Goal: Find specific page/section: Find specific page/section

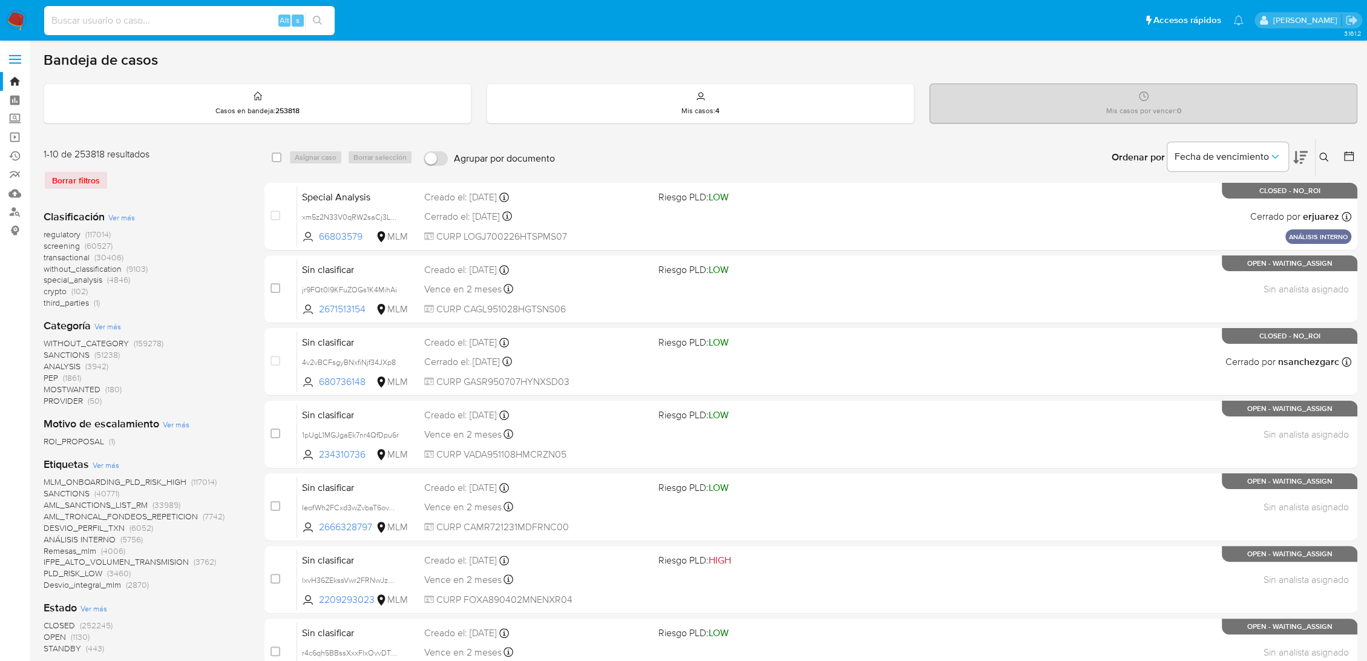
click at [154, 15] on input at bounding box center [189, 21] width 291 height 16
paste input "ZmdgOfOtDxGS4MTFhhjpD7KT"
type input "ZmdgOfOtDxGS4MTFhhjpD7KT"
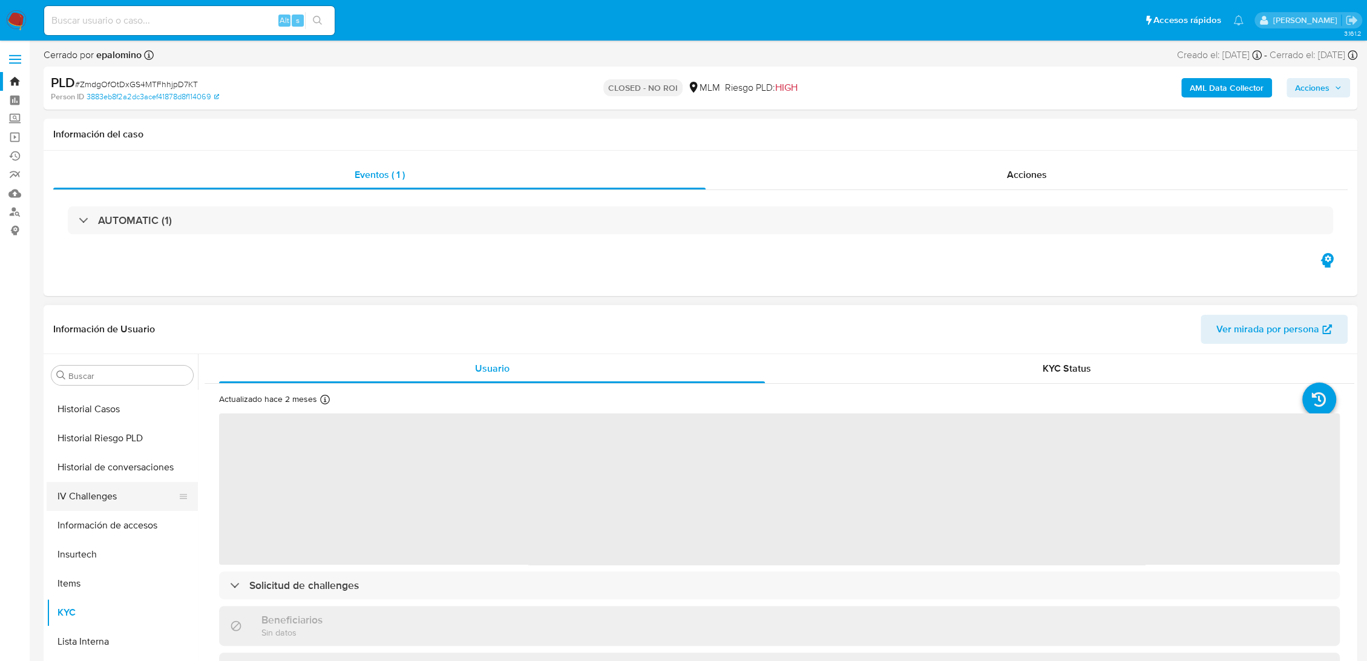
select select "10"
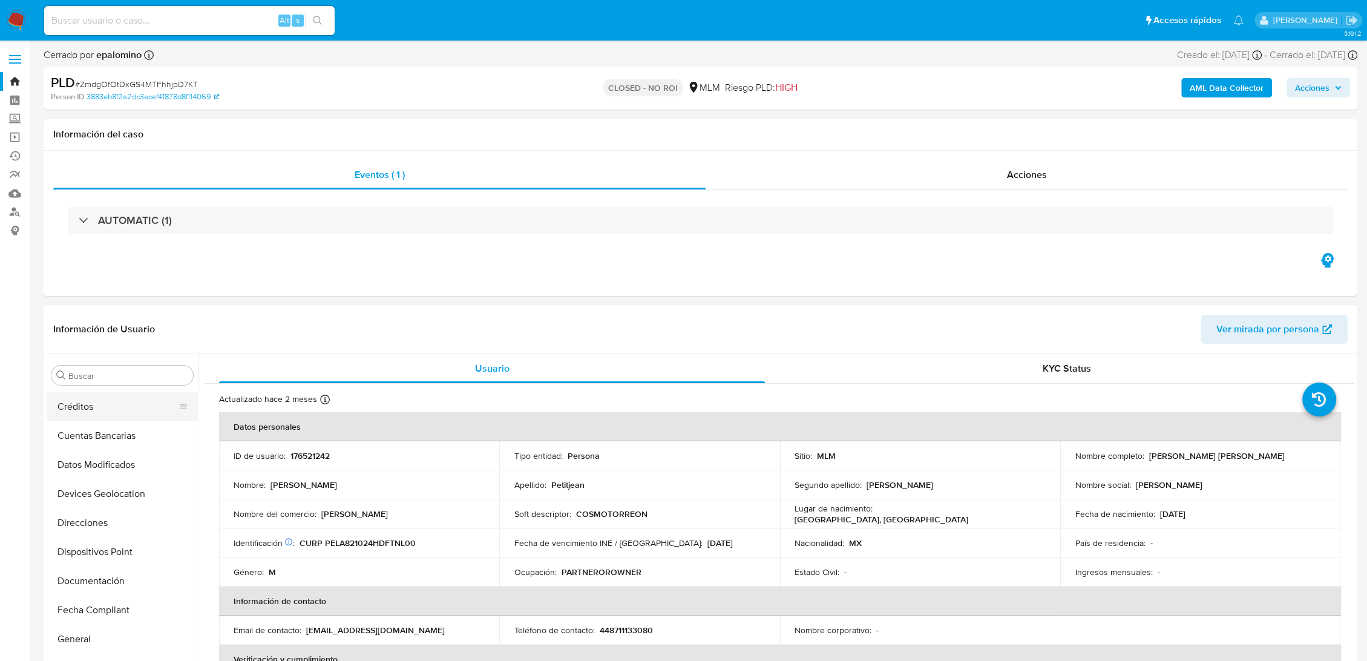
scroll to position [99, 0]
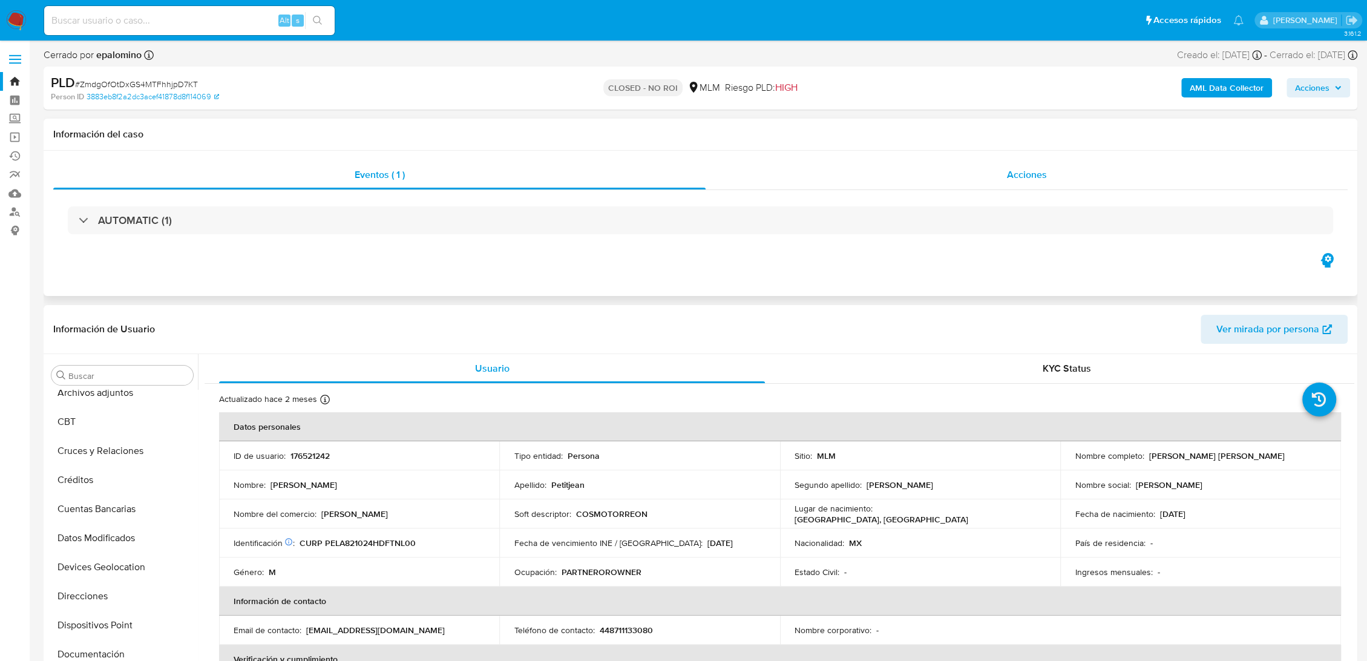
click at [972, 181] on div "Acciones" at bounding box center [1027, 174] width 642 height 29
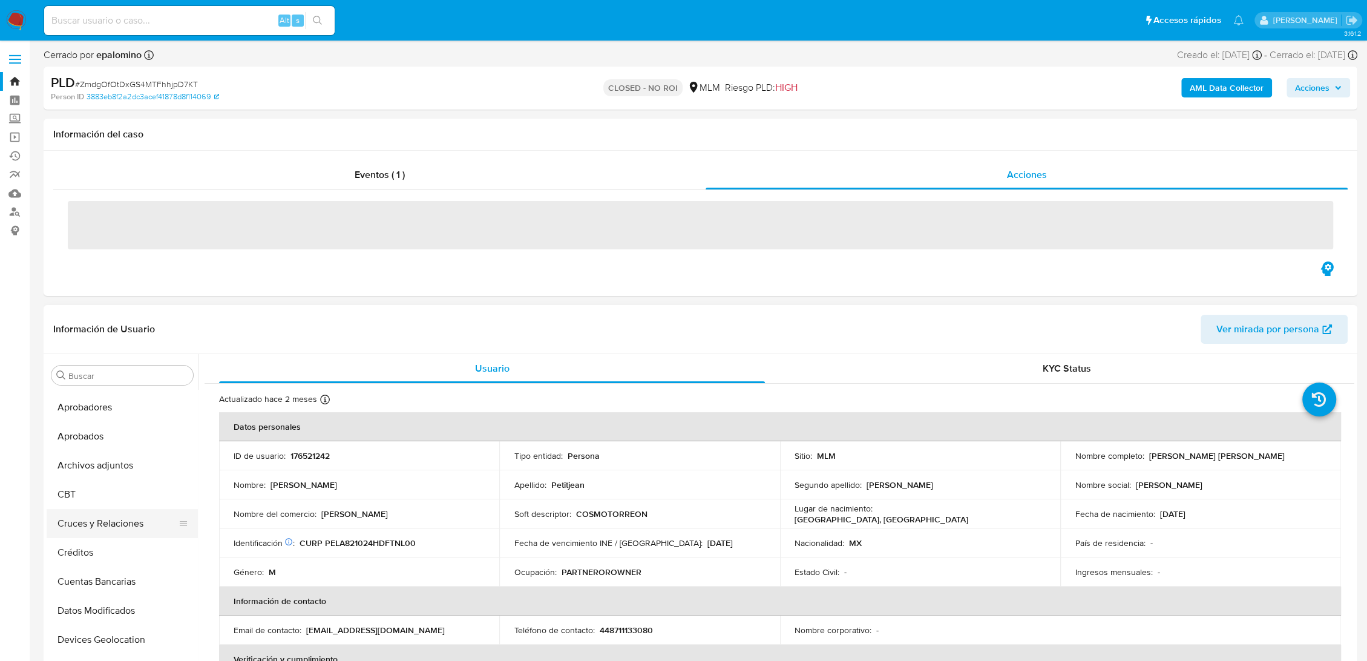
scroll to position [0, 0]
click at [102, 494] on button "Archivos adjuntos" at bounding box center [118, 491] width 142 height 29
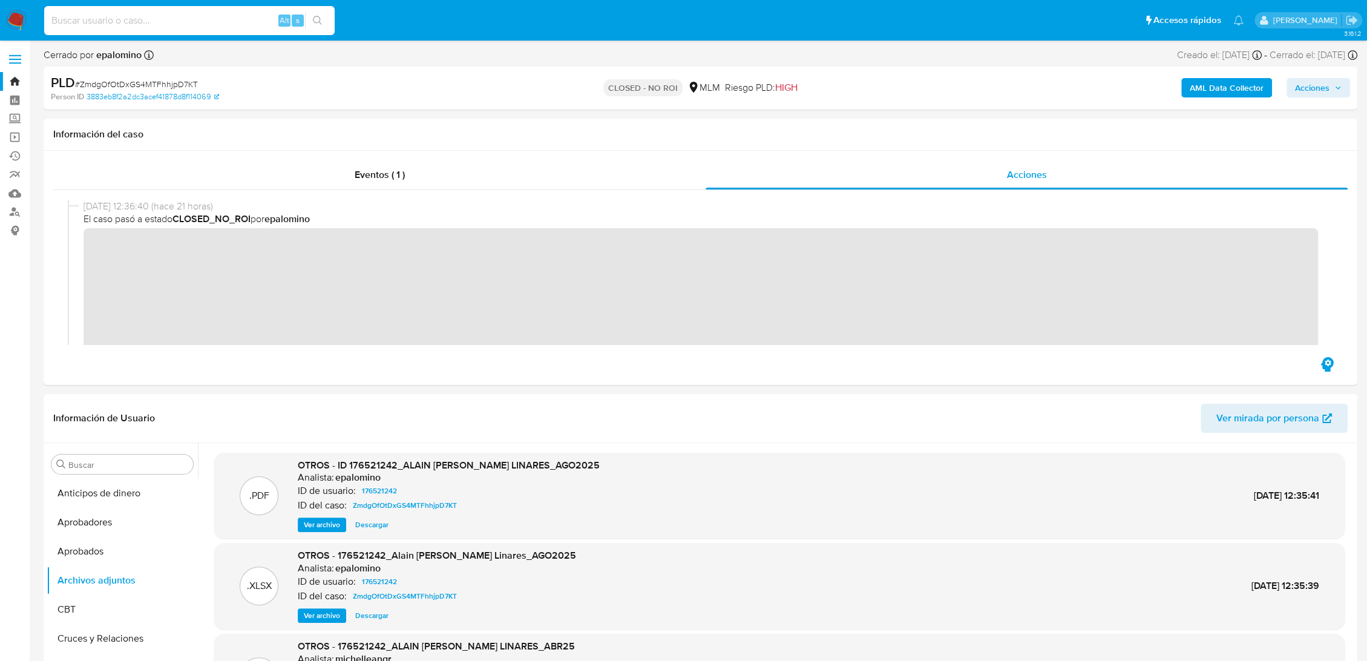
click at [169, 18] on input at bounding box center [189, 21] width 291 height 16
paste input "Gn3KJYjClru9uaOywsETaG9v"
type input "Gn3KJYjClru9uaOywsETaG9v"
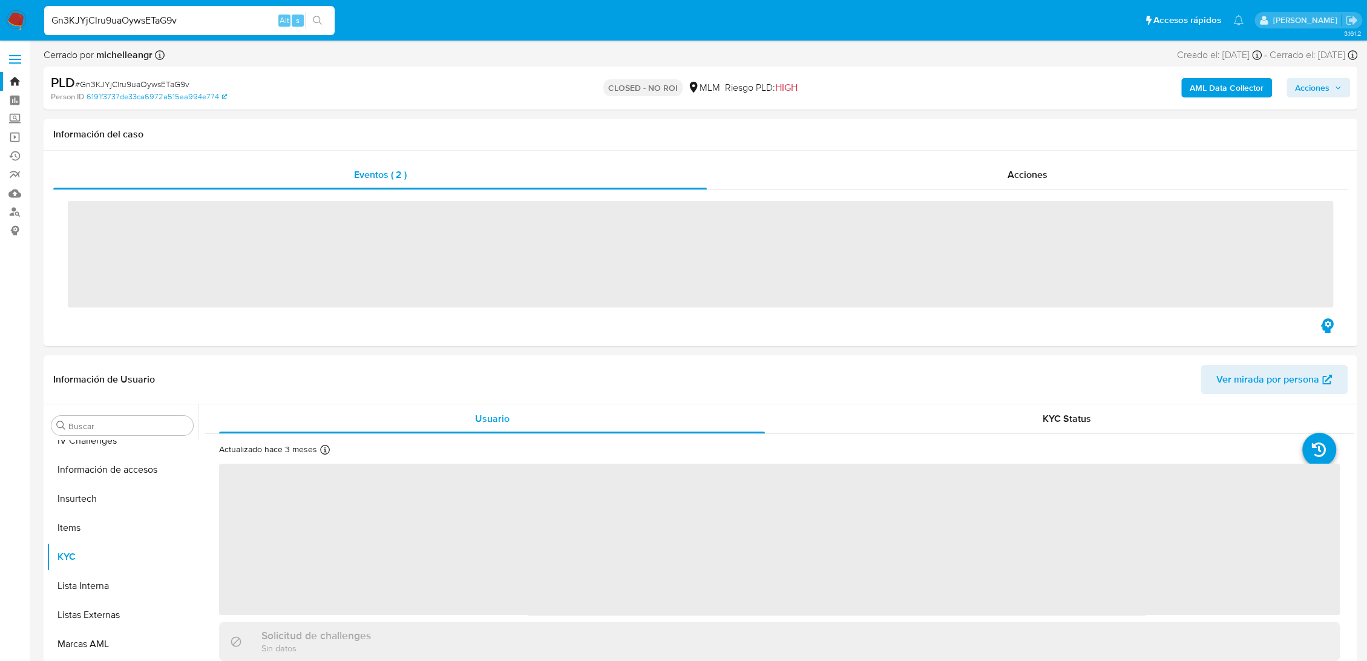
scroll to position [570, 0]
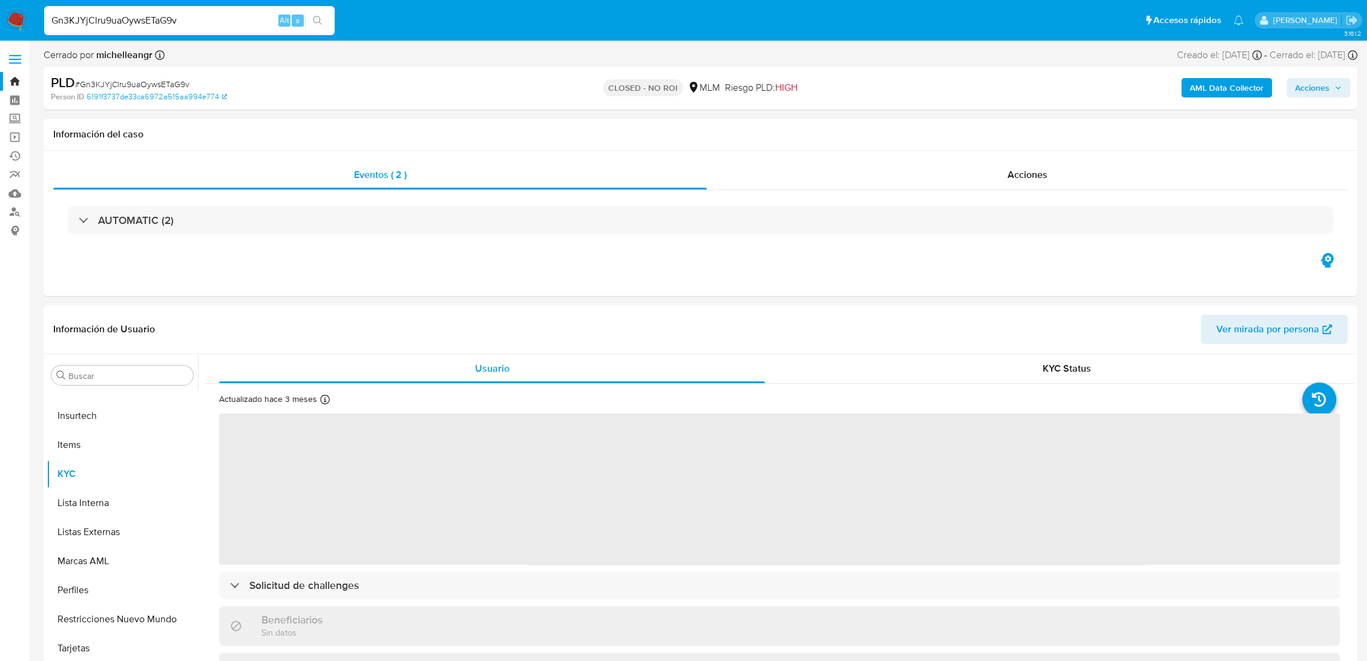
select select "10"
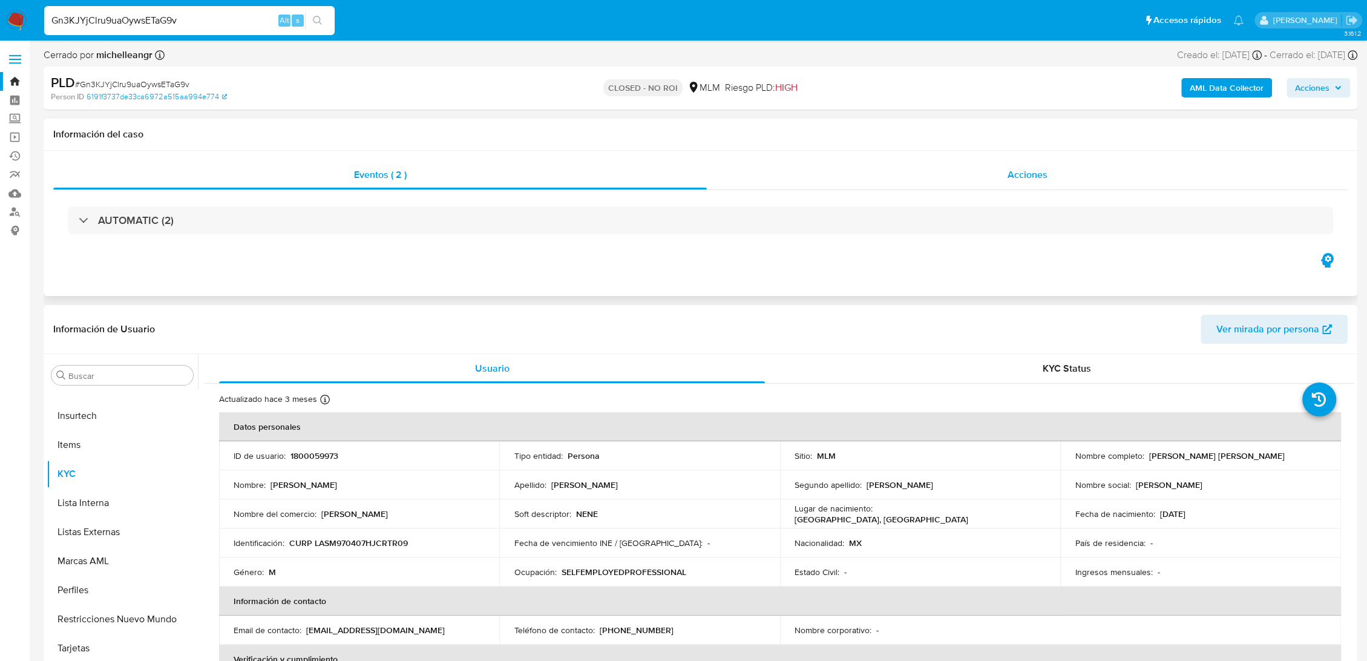
click at [1071, 169] on div "Acciones" at bounding box center [1027, 174] width 641 height 29
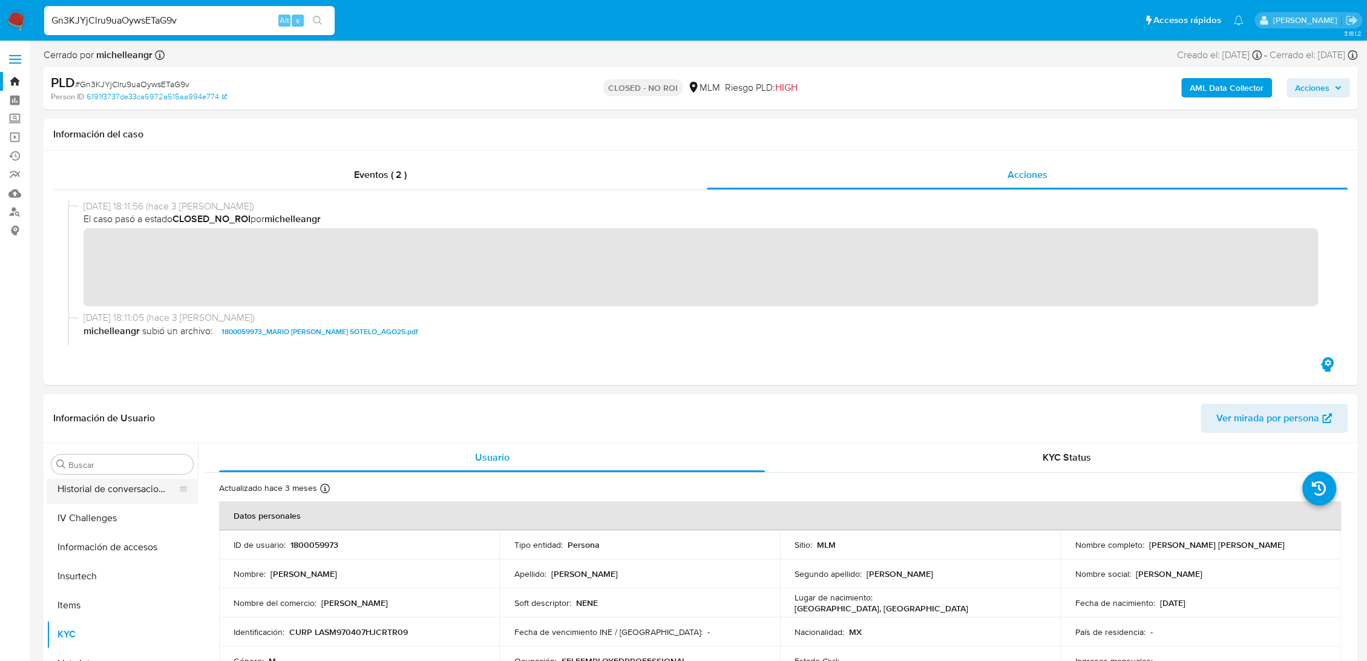
scroll to position [233, 0]
click at [96, 18] on input "Gn3KJYjClru9uaOywsETaG9v" at bounding box center [189, 21] width 291 height 16
paste input "RDQlgE7f7eezoT36avyP2iNp"
type input "RDQlgE7f7eezoT36avyP2iNp"
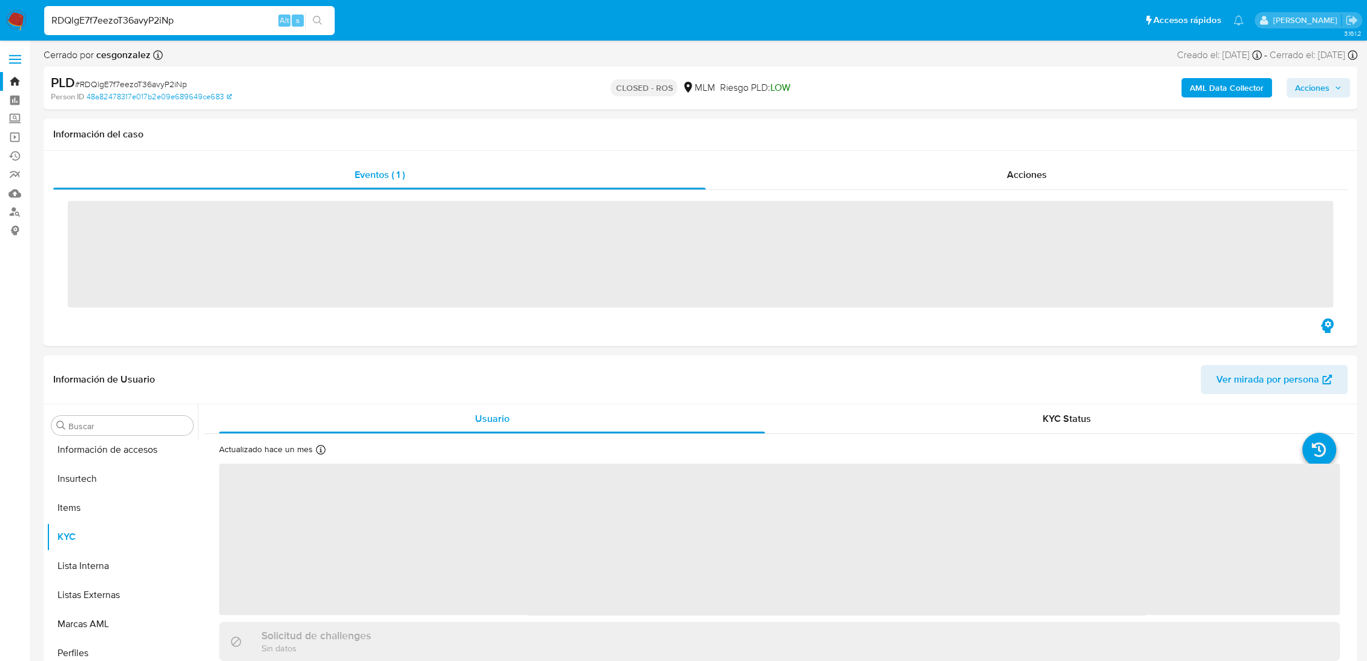
scroll to position [570, 0]
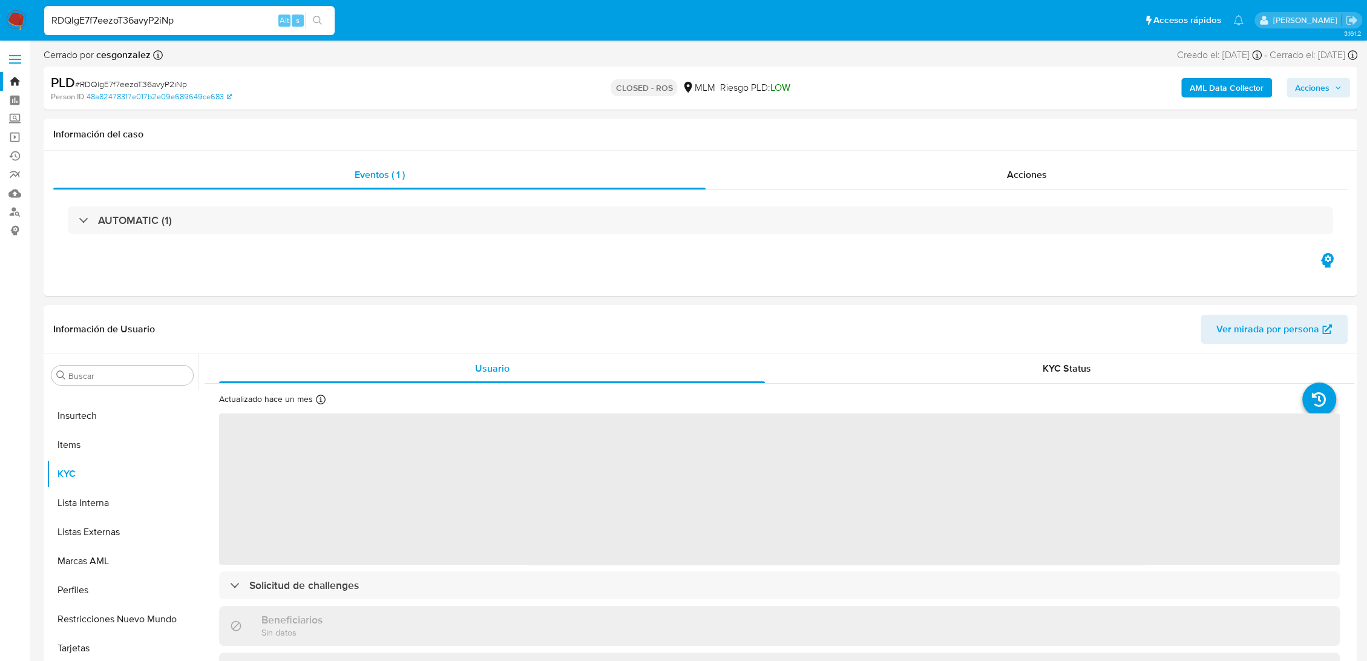
select select "10"
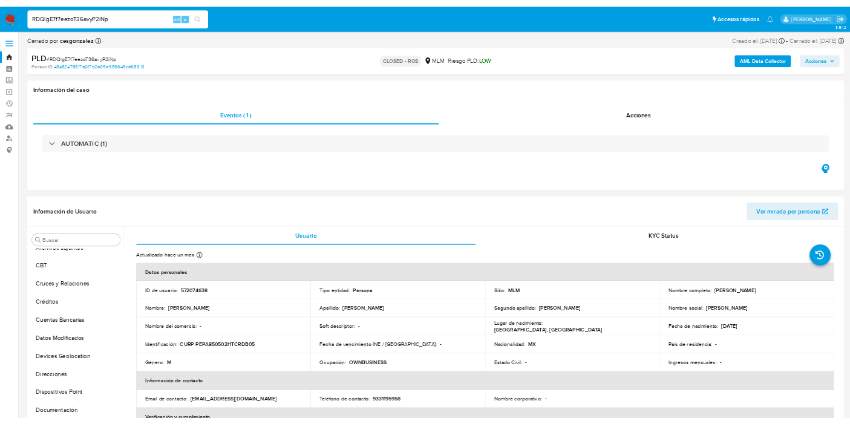
scroll to position [0, 0]
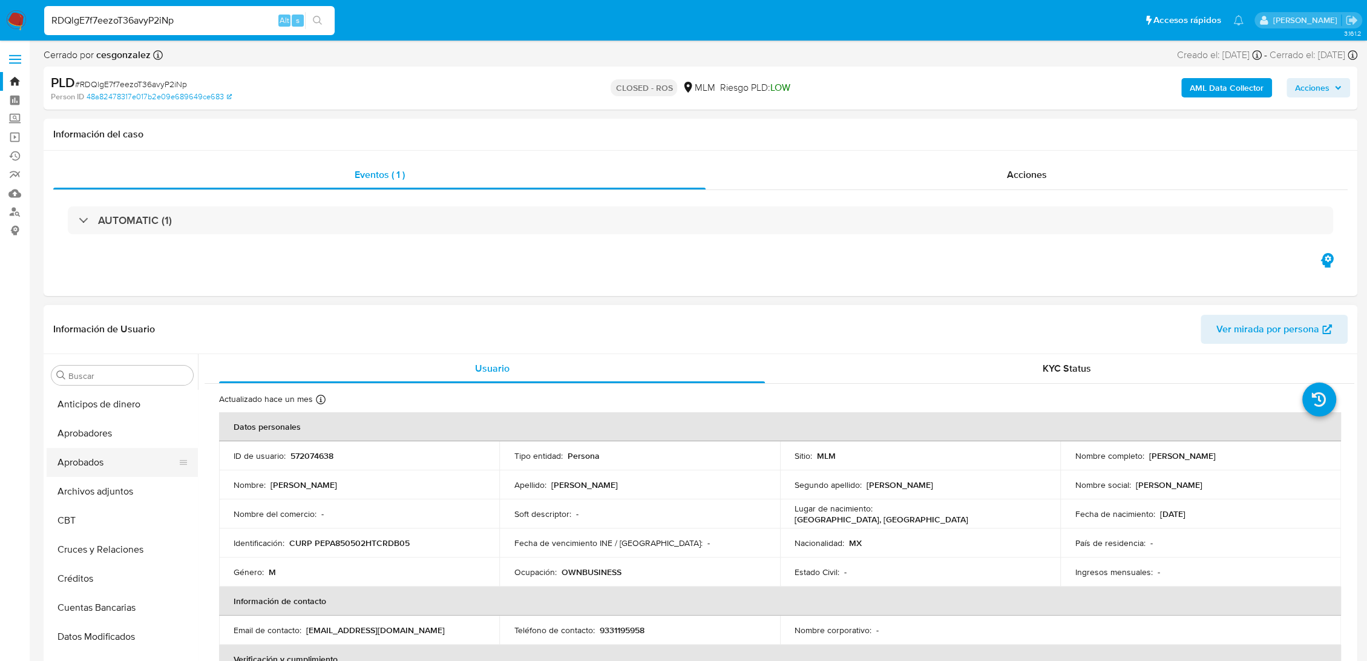
click at [97, 471] on button "Aprobados" at bounding box center [118, 462] width 142 height 29
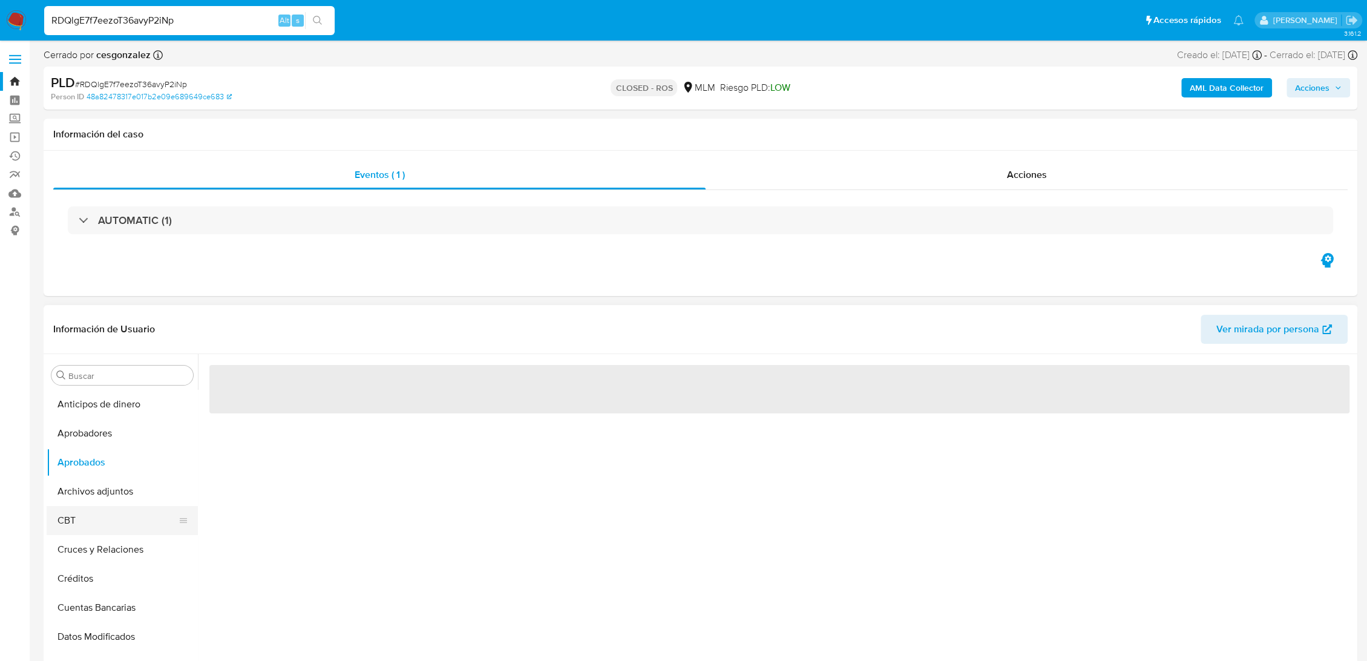
drag, startPoint x: 93, startPoint y: 496, endPoint x: 159, endPoint y: 507, distance: 66.9
click at [93, 496] on button "Archivos adjuntos" at bounding box center [122, 491] width 151 height 29
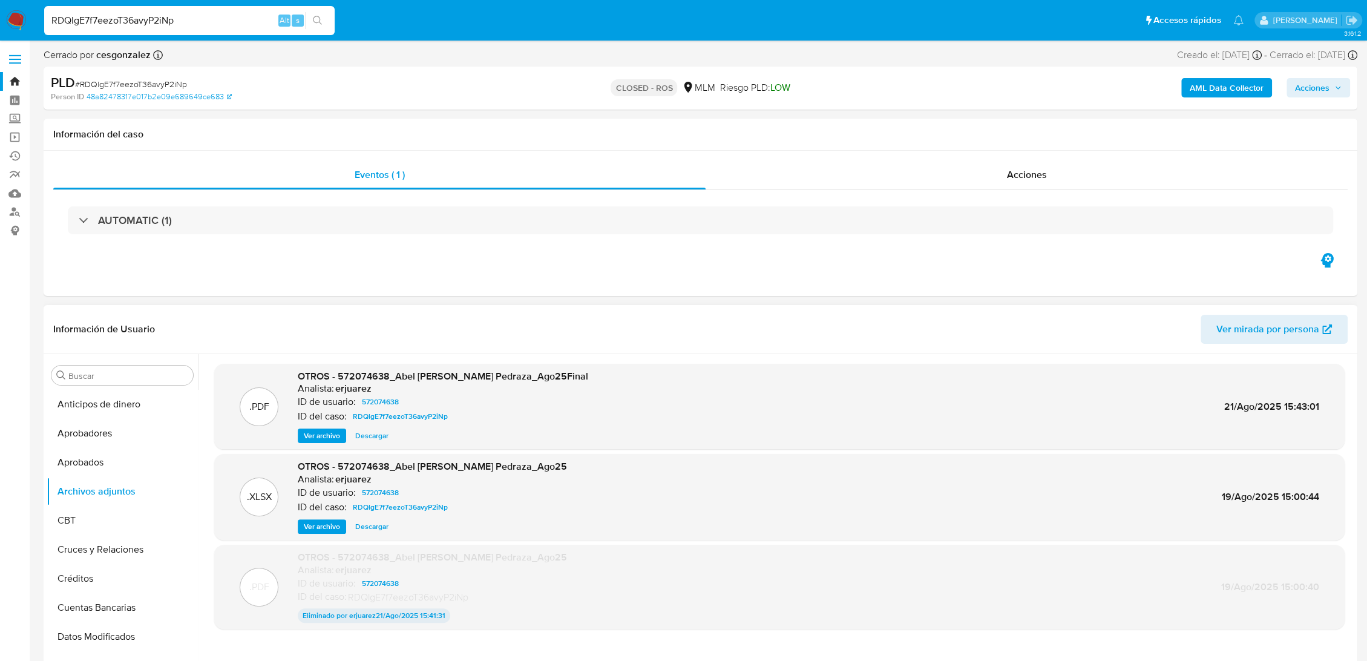
click at [334, 432] on span "Ver archivo" at bounding box center [322, 436] width 36 height 12
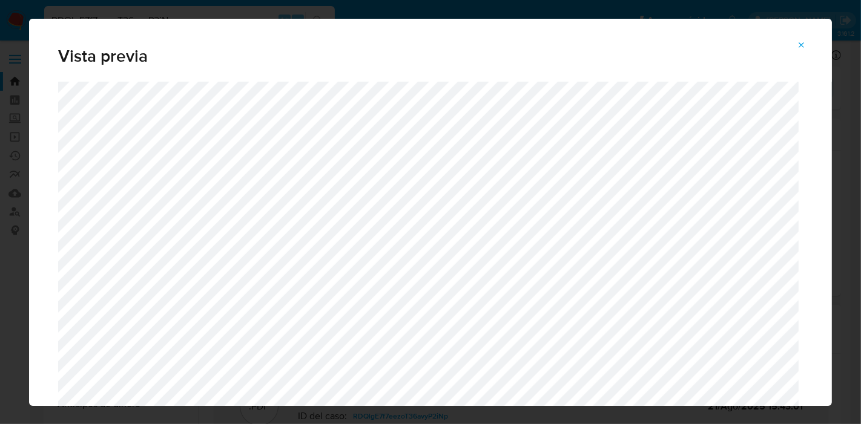
click at [808, 44] on button "Attachment preview" at bounding box center [801, 45] width 27 height 19
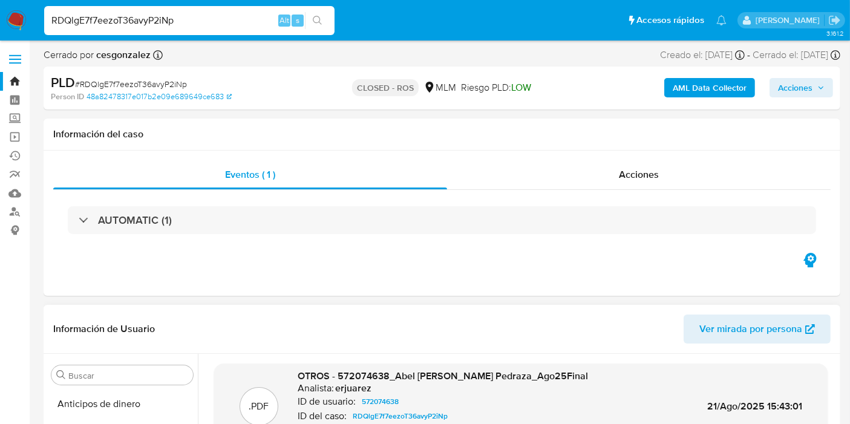
click at [151, 19] on input "RDQlgE7f7eezoT36avyP2iNp" at bounding box center [189, 21] width 291 height 16
paste input "1543159769"
type input "1543159769"
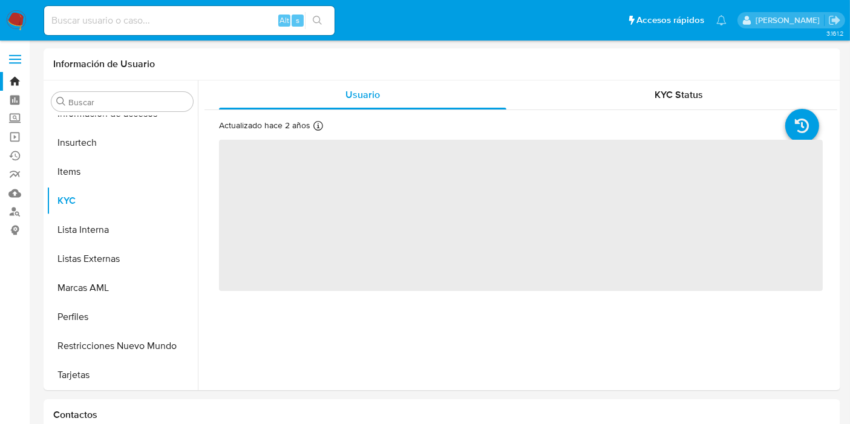
scroll to position [569, 0]
select select "10"
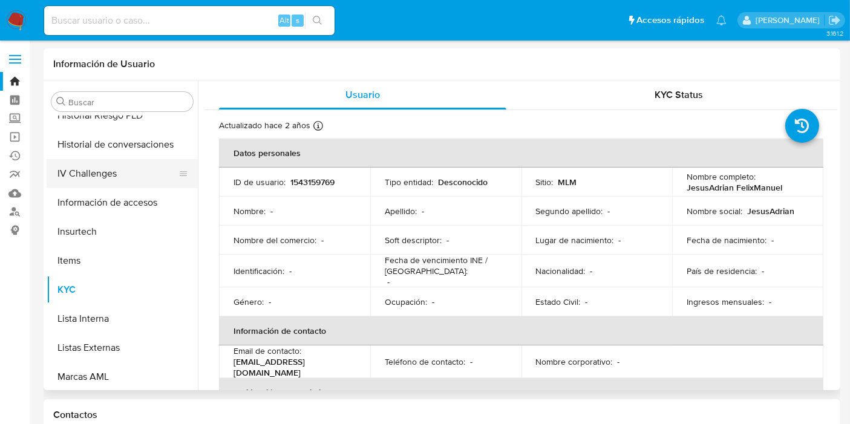
scroll to position [367, 0]
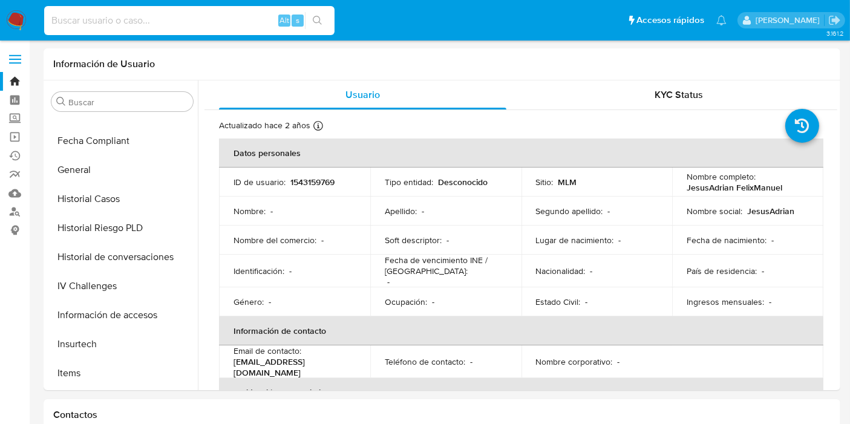
click at [99, 28] on input at bounding box center [189, 21] width 291 height 16
paste input "36283578"
type input "36283578"
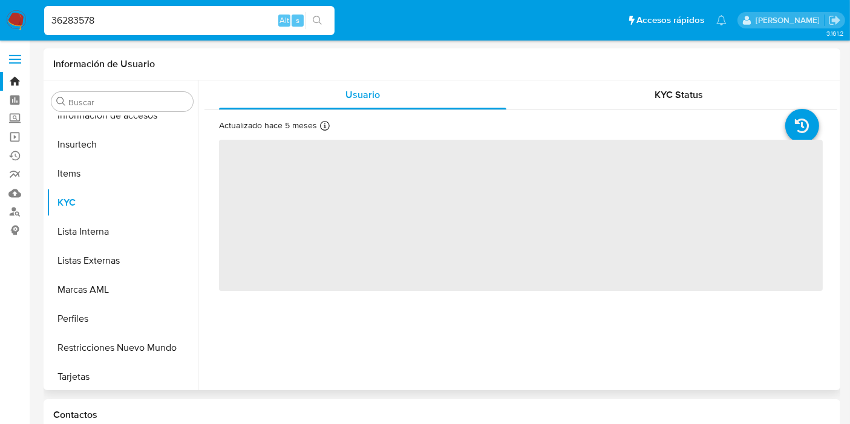
scroll to position [569, 0]
select select "10"
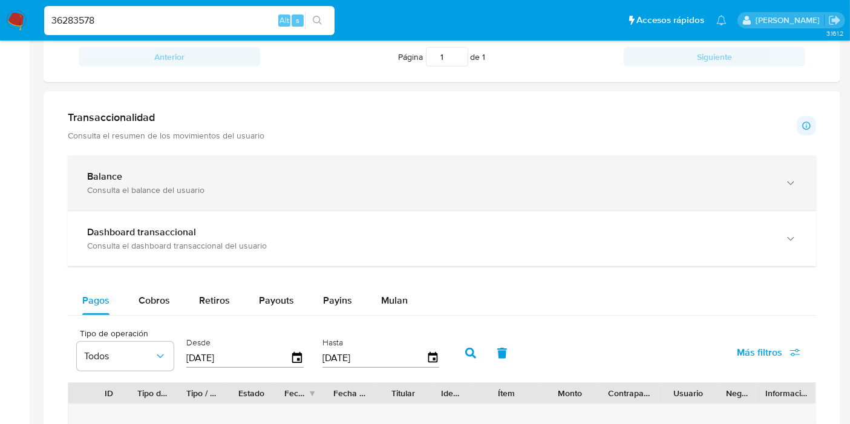
scroll to position [467, 0]
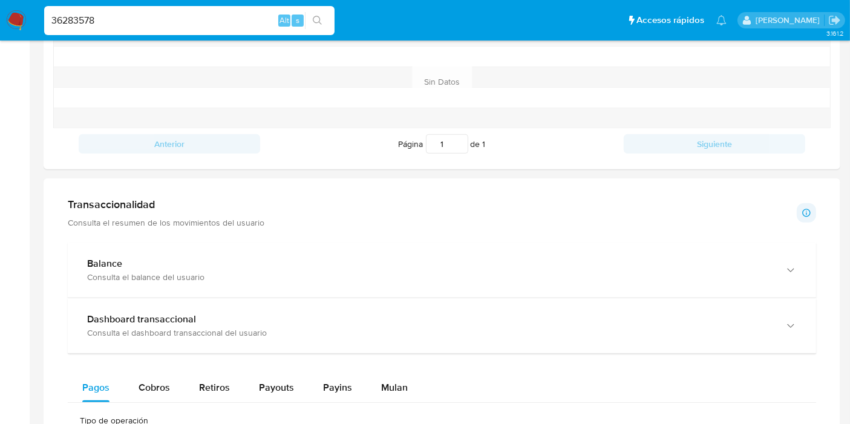
click at [125, 21] on input "36283578" at bounding box center [189, 21] width 291 height 16
paste input "295615550"
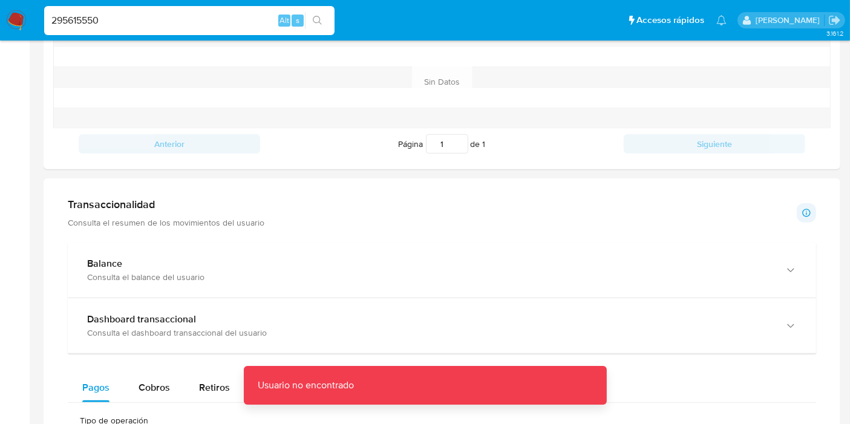
click at [130, 25] on input "295615550" at bounding box center [189, 21] width 291 height 16
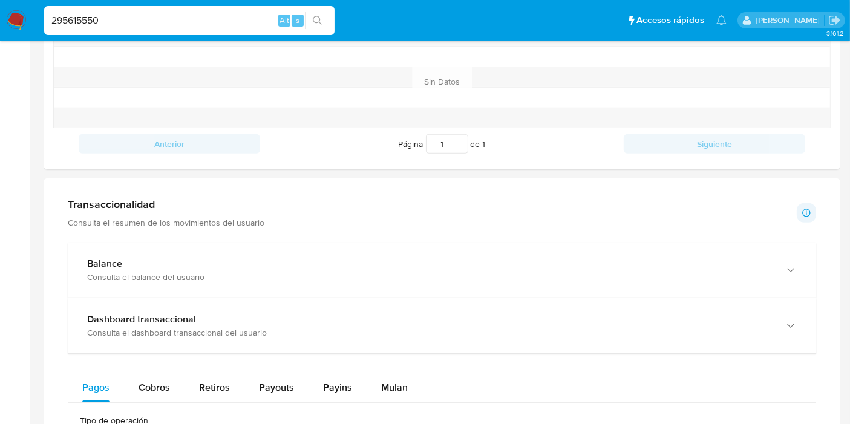
type input "295615550"
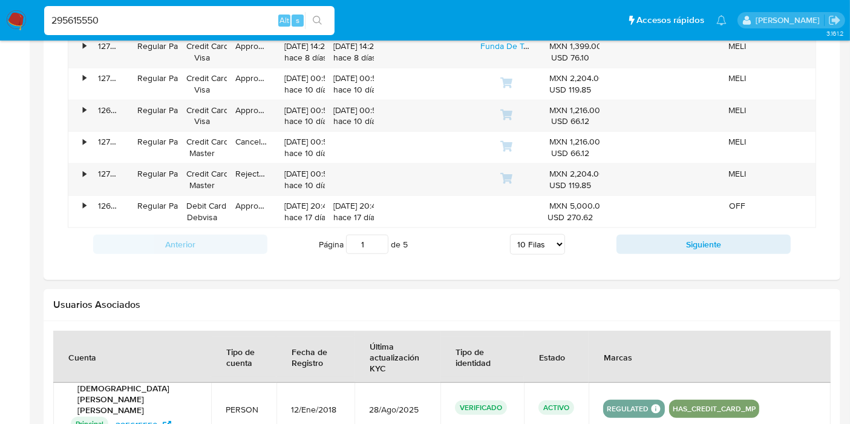
scroll to position [1008, 0]
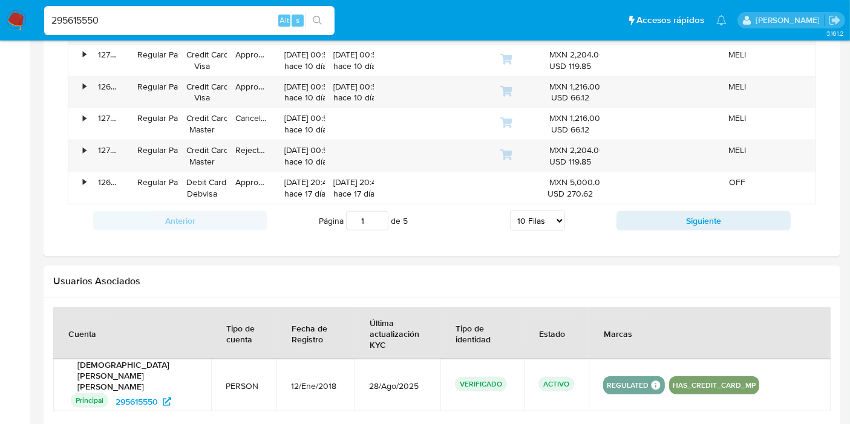
drag, startPoint x: 540, startPoint y: 220, endPoint x: 545, endPoint y: 224, distance: 6.5
click at [540, 220] on select "5 Filas 10 Filas 20 Filas 25 Filas 50 Filas 100 Filas" at bounding box center [537, 221] width 55 height 21
select select "100"
click at [510, 211] on select "5 Filas 10 Filas 20 Filas 25 Filas 50 Filas 100 Filas" at bounding box center [537, 221] width 55 height 21
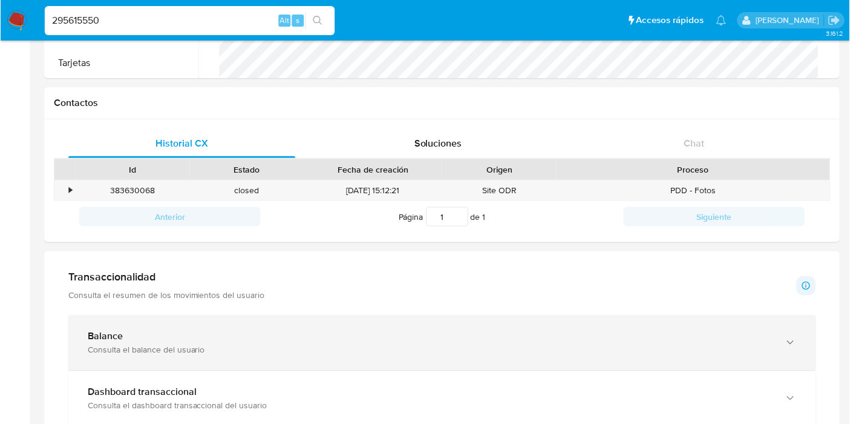
scroll to position [202, 0]
